Goal: Find specific page/section: Find specific page/section

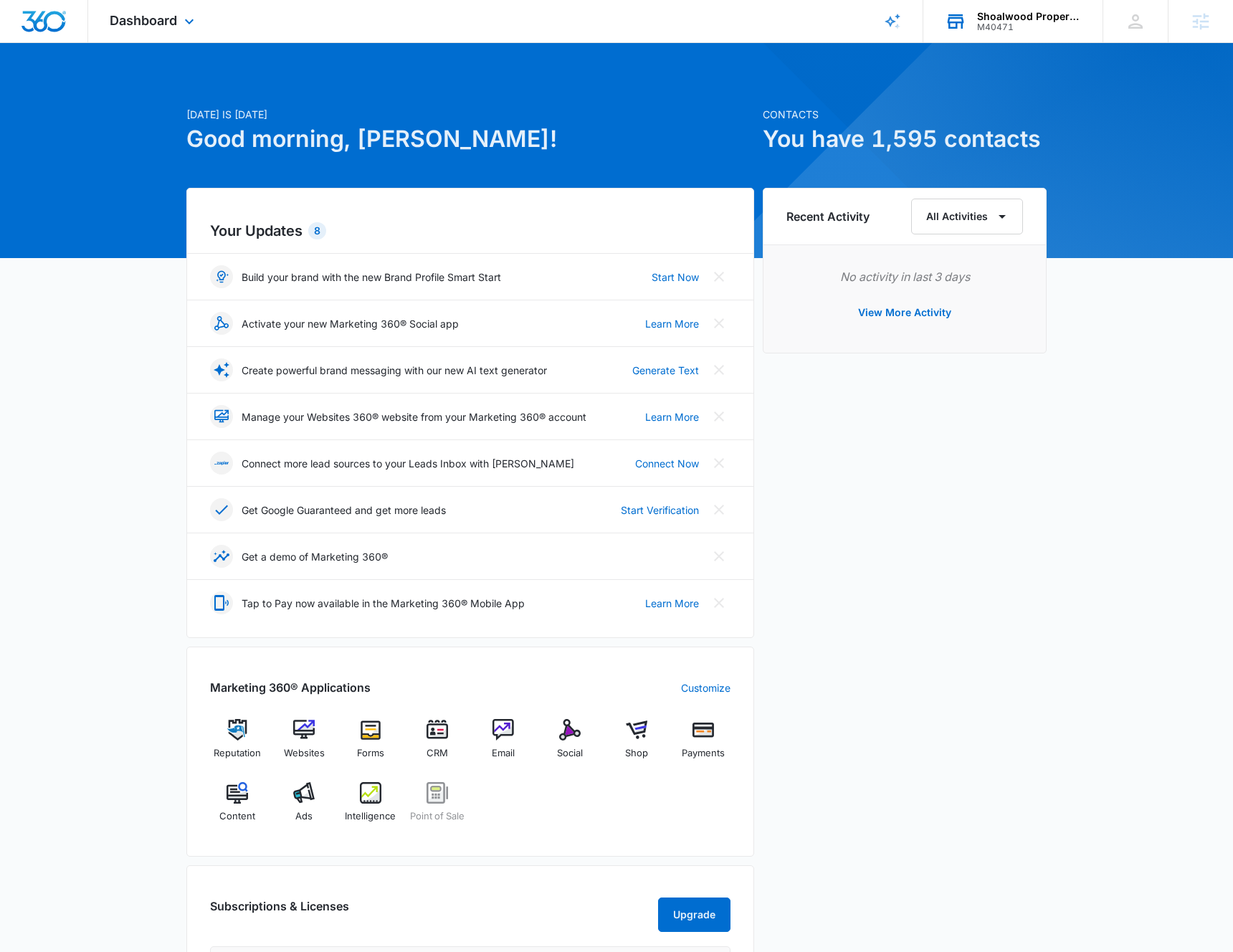
click at [978, 21] on div "Shoalwood Properties" at bounding box center [1030, 17] width 105 height 12
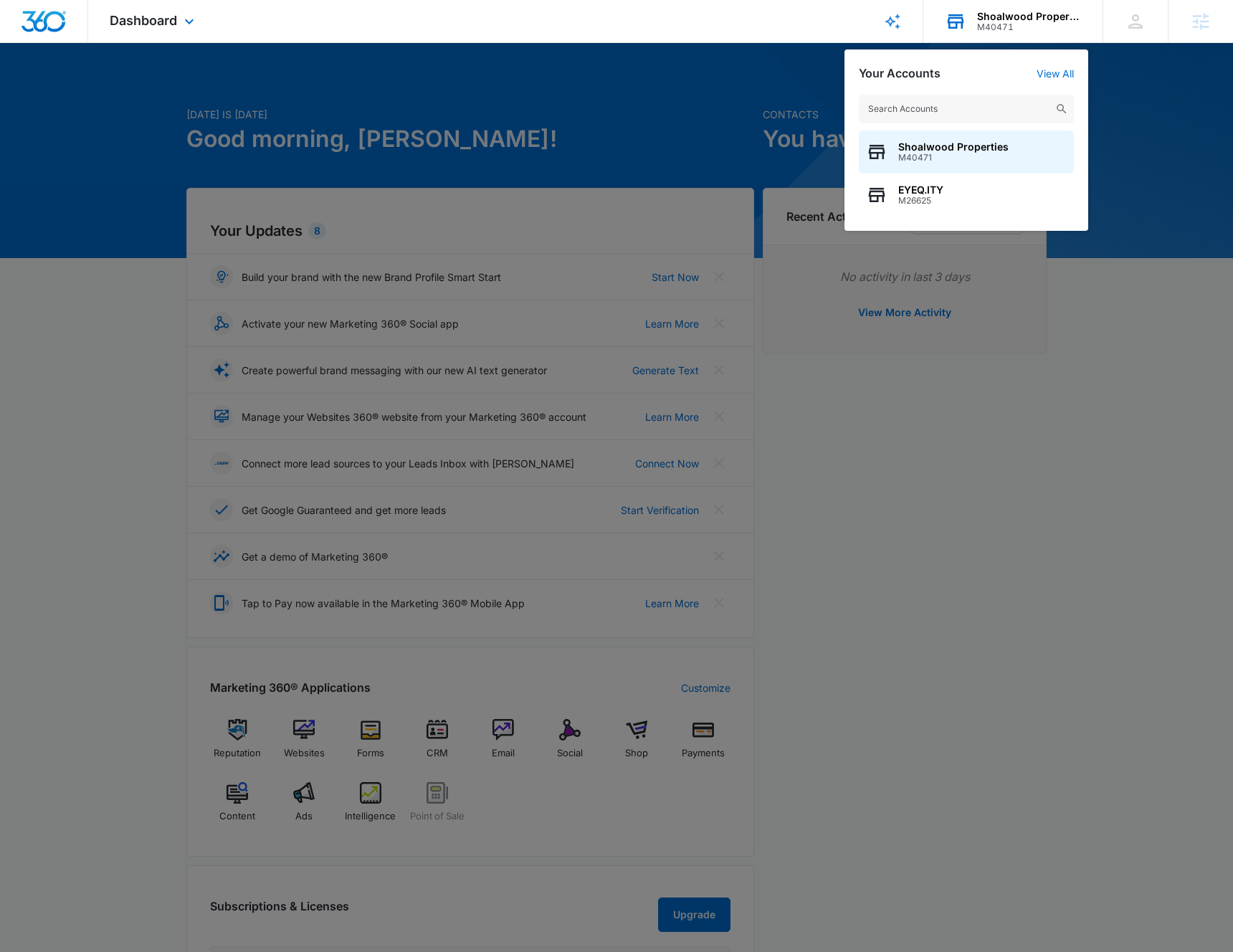
click at [926, 110] on input "text" at bounding box center [967, 109] width 215 height 29
type input "A1AN50656967efede81c3f3"
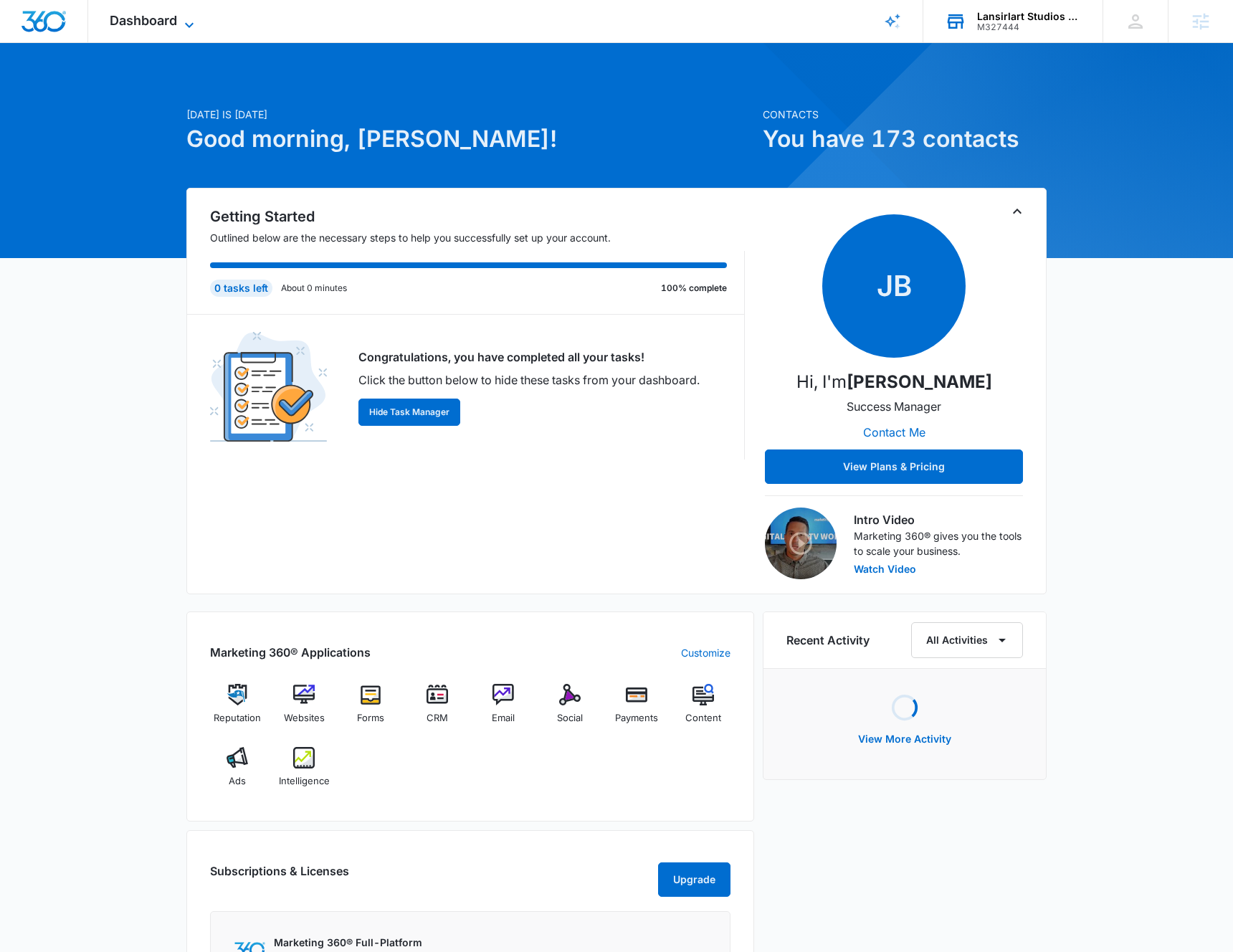
click at [134, 19] on span "Dashboard" at bounding box center [143, 20] width 67 height 15
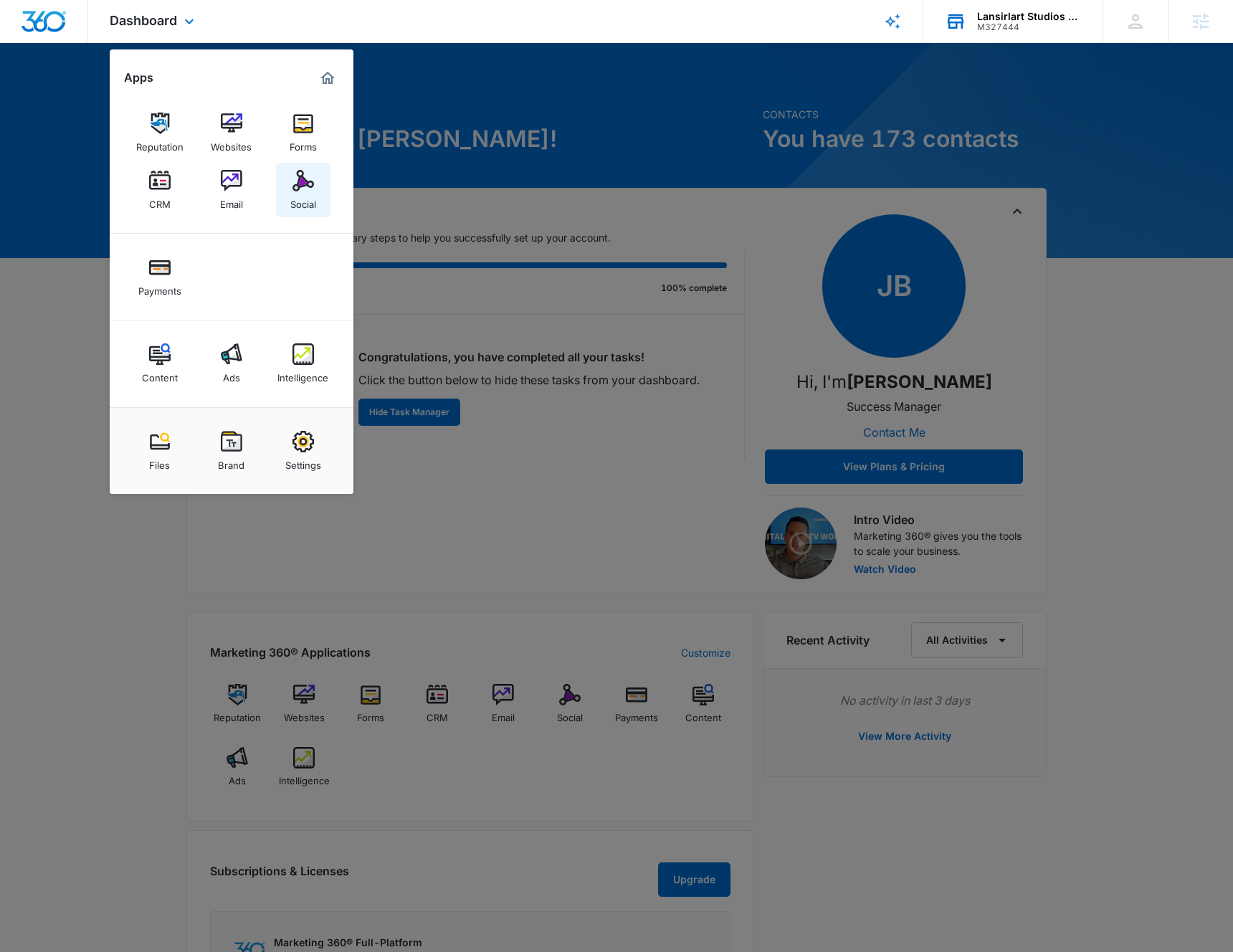
click at [304, 176] on img at bounding box center [303, 181] width 22 height 22
